Goal: Communication & Community: Participate in discussion

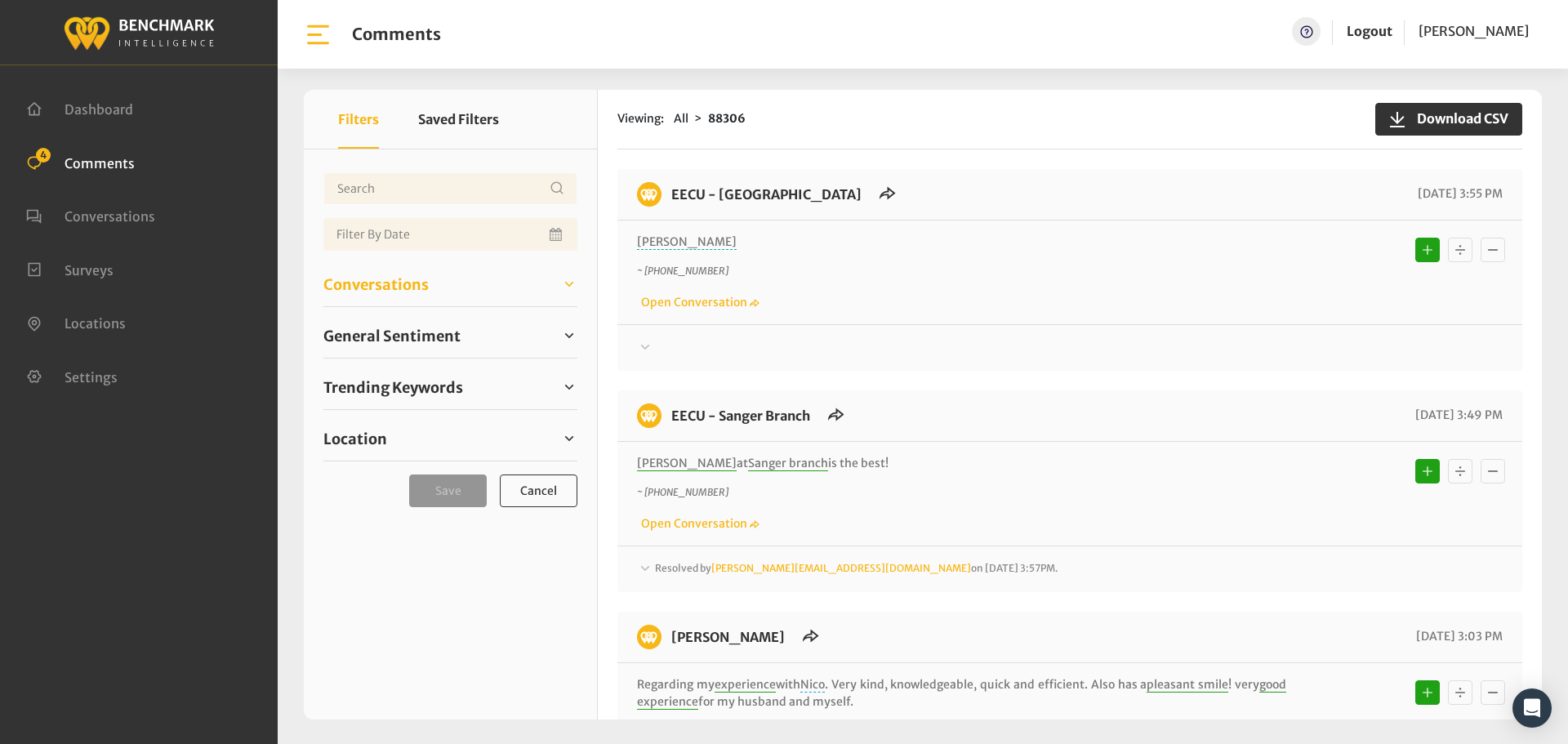
click at [367, 280] on span "Conversations" at bounding box center [376, 284] width 106 height 22
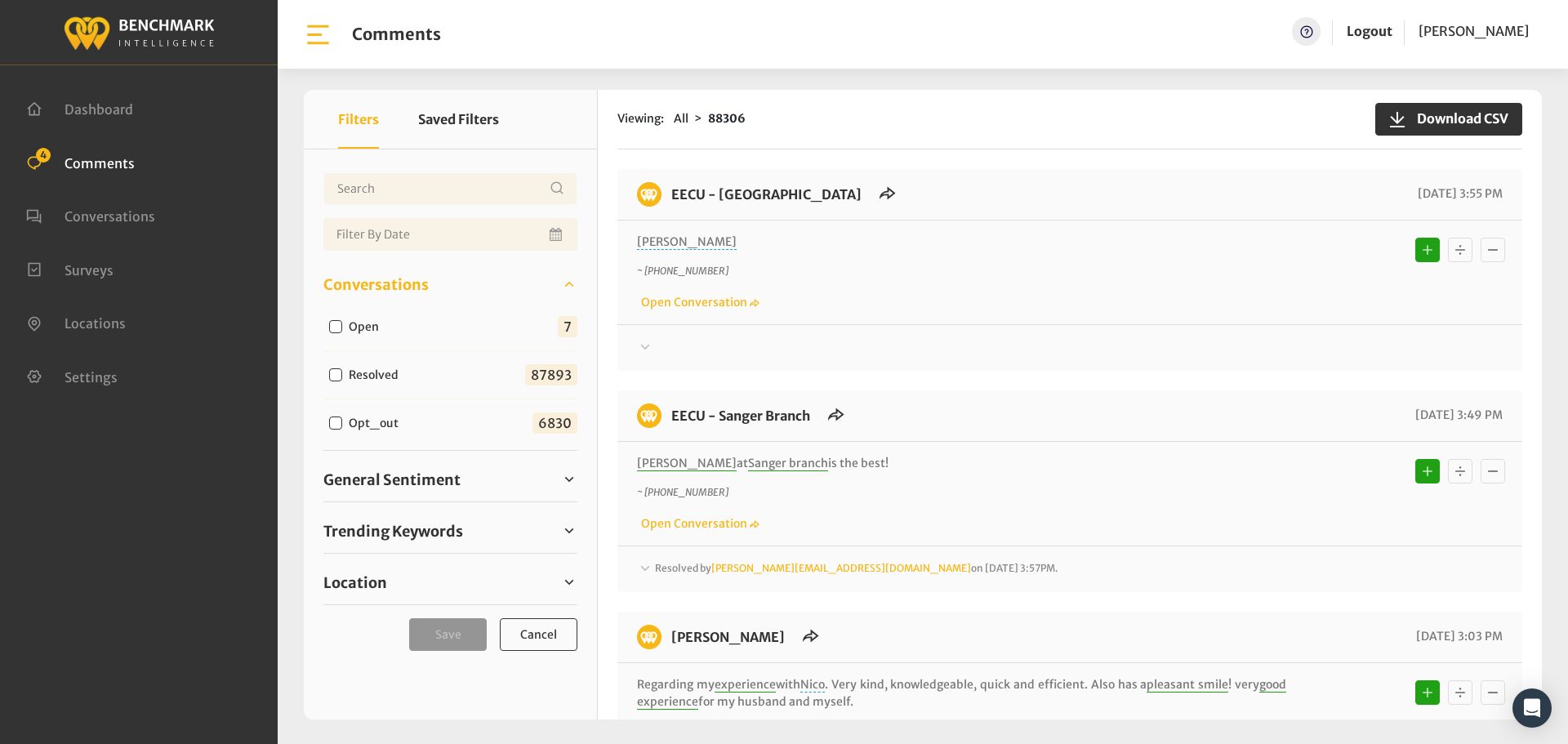
click at [334, 326] on input "Open" at bounding box center [335, 326] width 13 height 13
checkbox input "true"
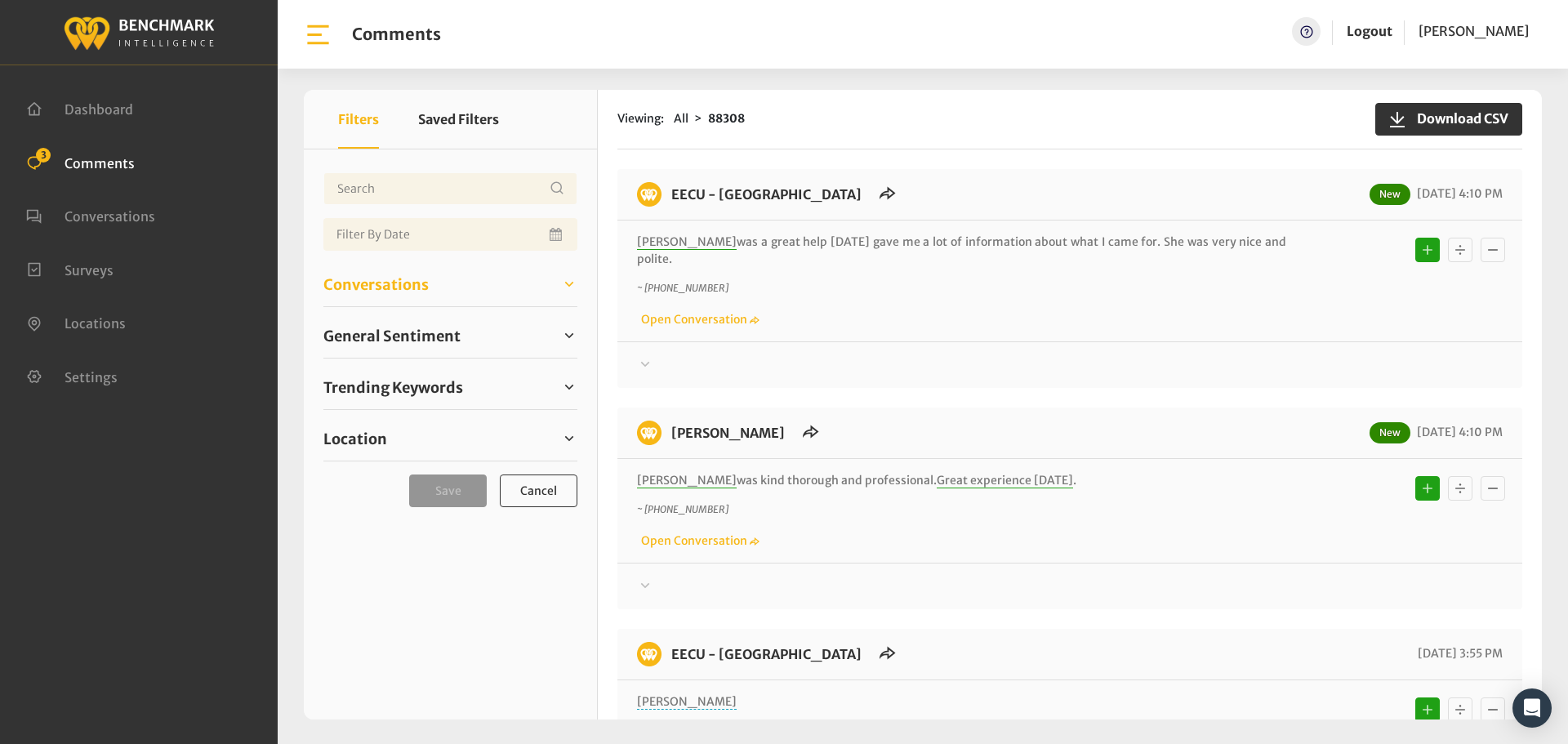
click at [398, 290] on span "Conversations" at bounding box center [376, 284] width 106 height 22
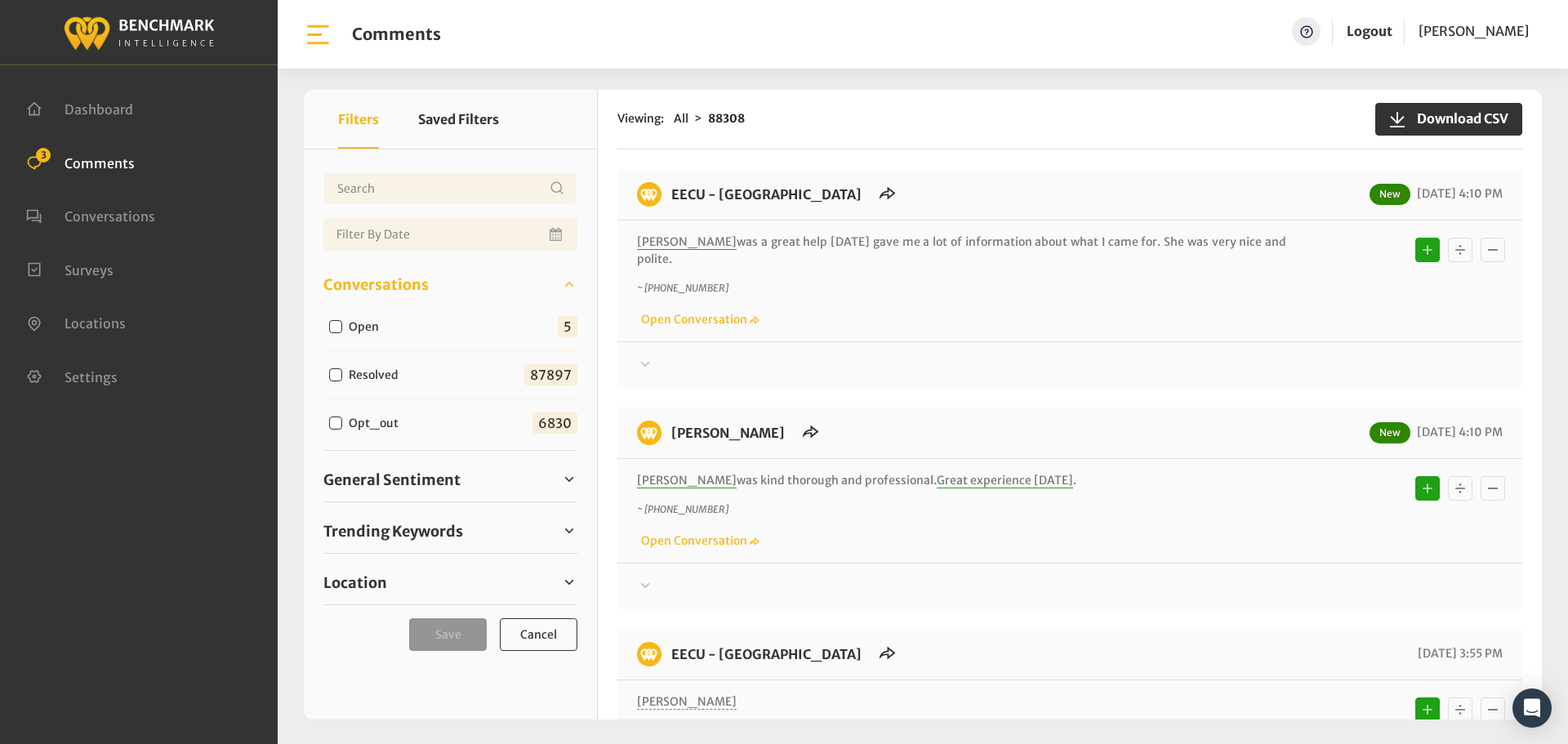
click at [338, 328] on input "Open" at bounding box center [335, 326] width 13 height 13
checkbox input "true"
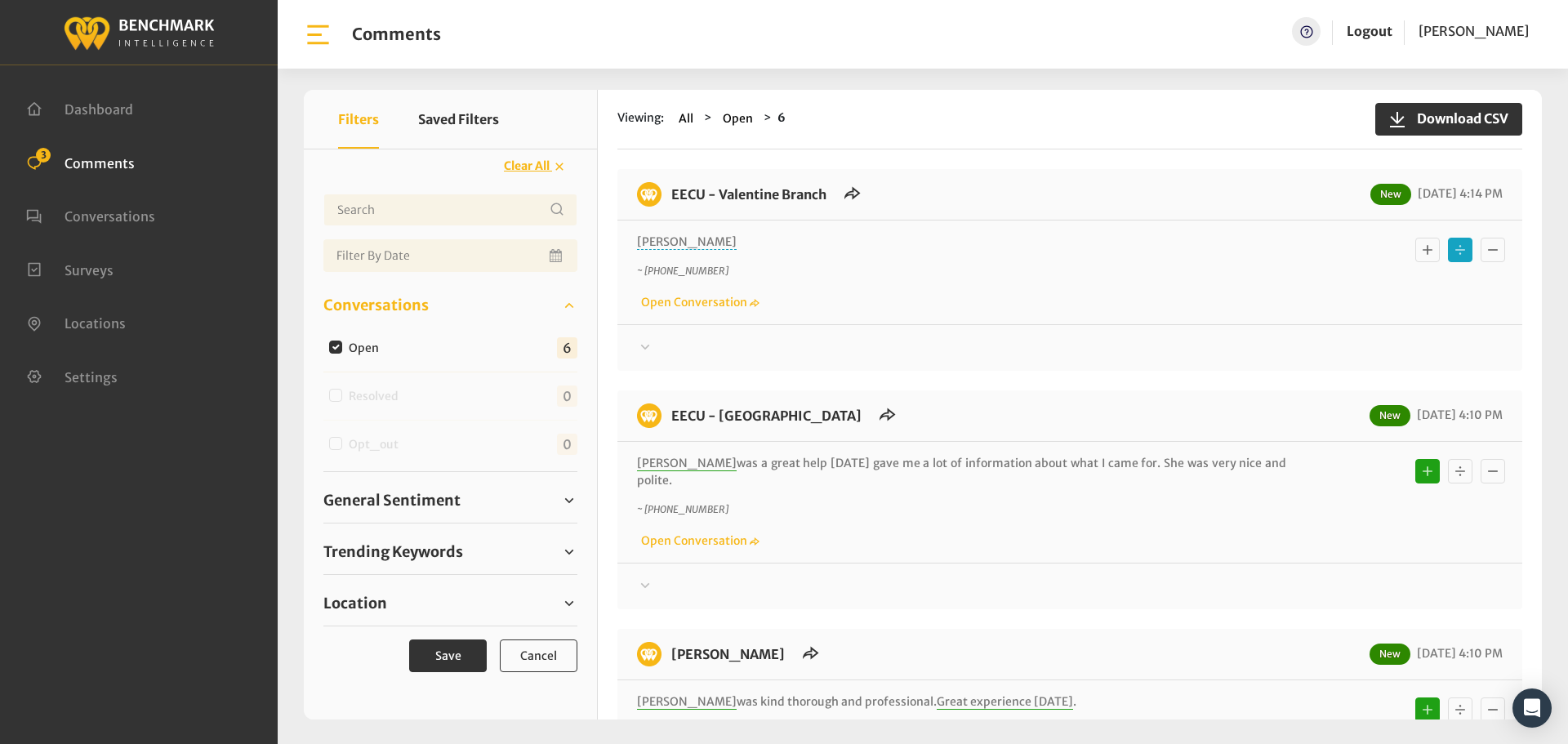
click at [687, 348] on div at bounding box center [1070, 348] width 865 height 20
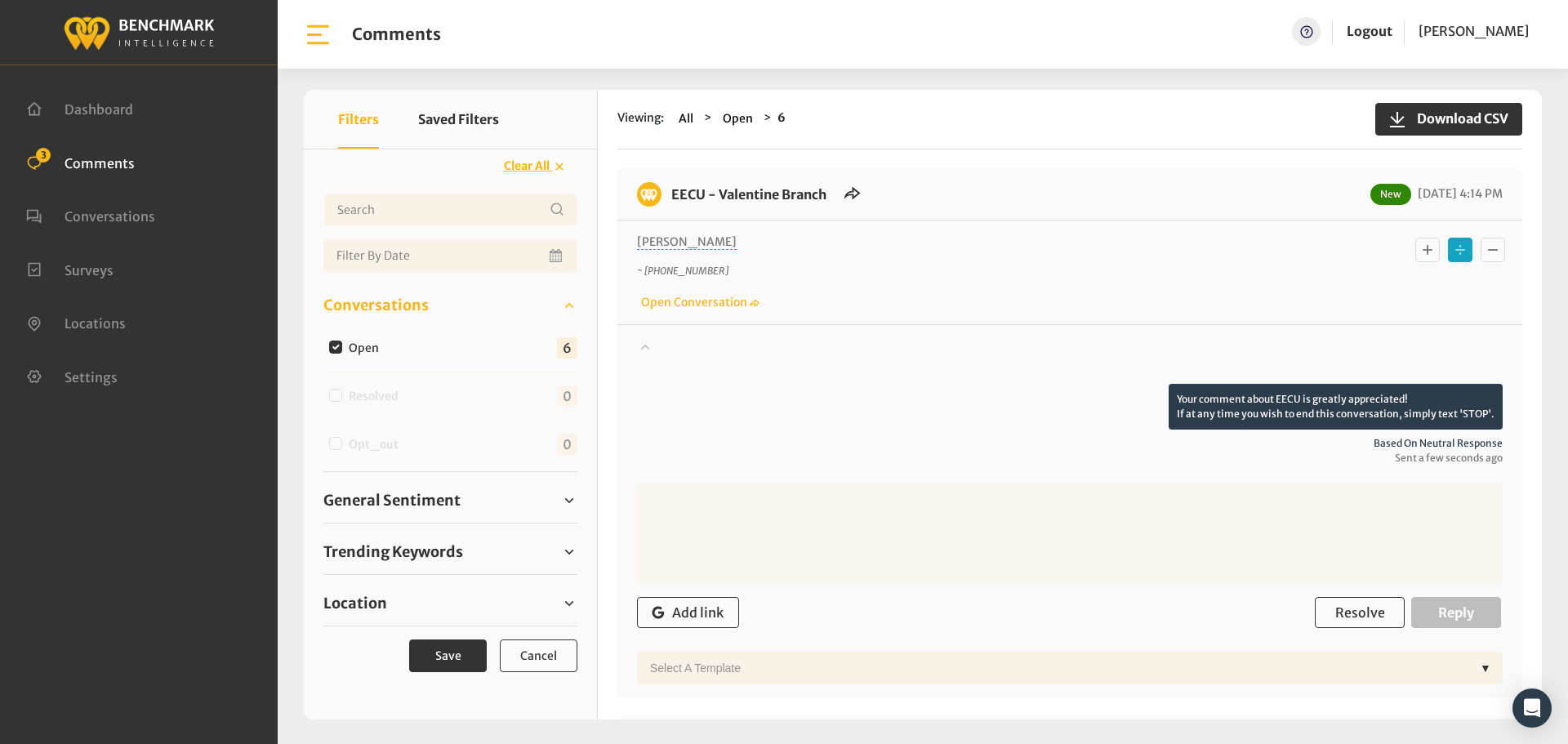
click at [680, 349] on div at bounding box center [1070, 361] width 865 height 46
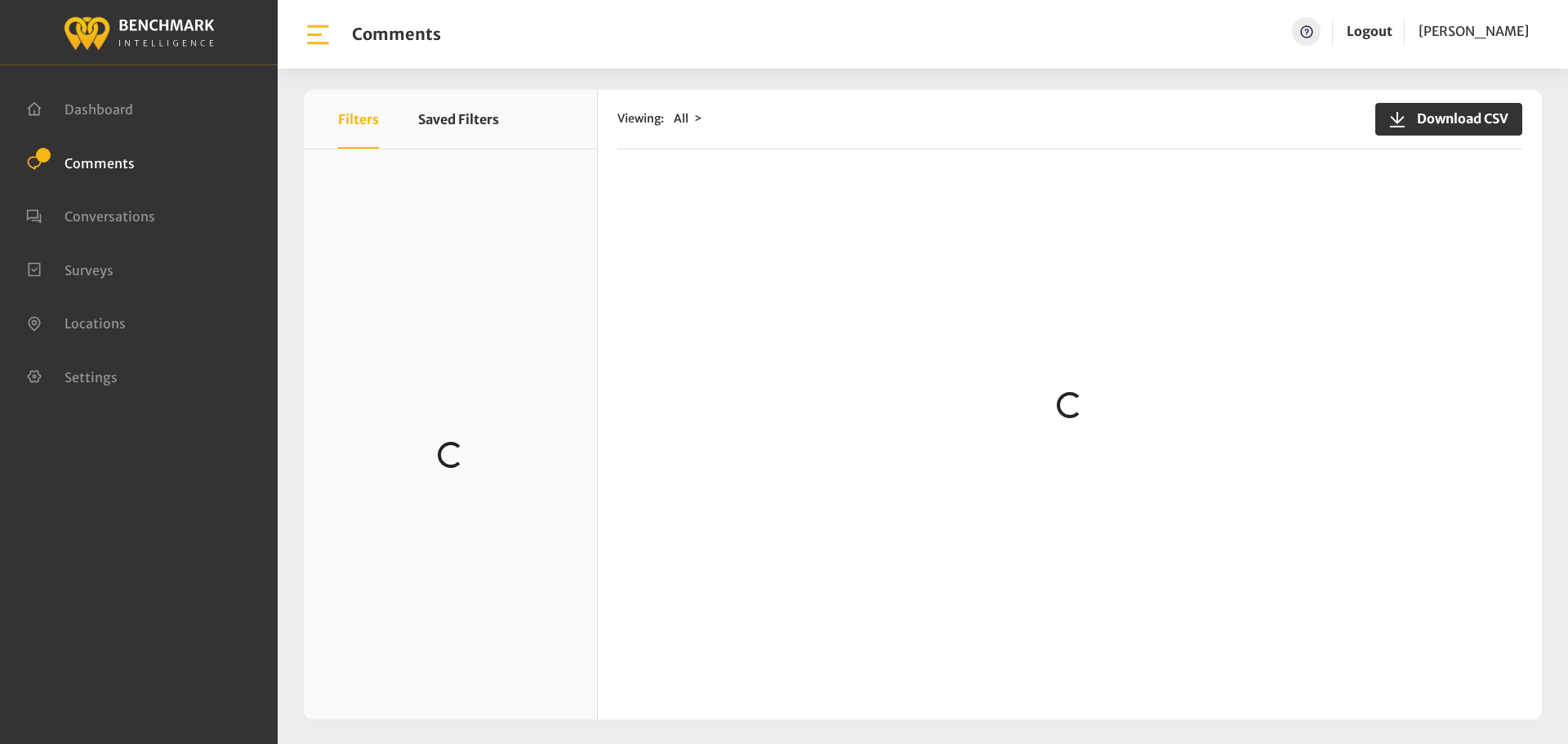
scroll to position [817, 0]
